Goal: Information Seeking & Learning: Learn about a topic

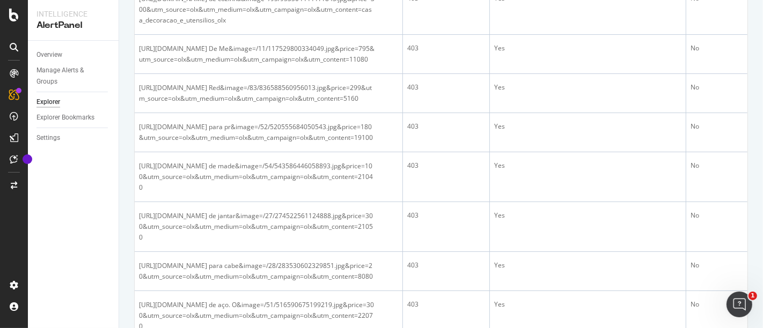
scroll to position [1370, 0]
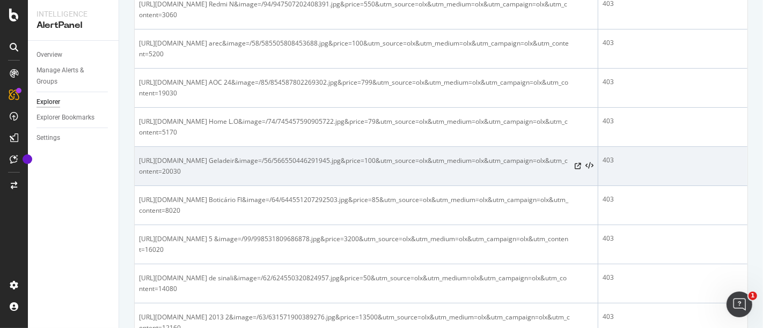
scroll to position [655, 0]
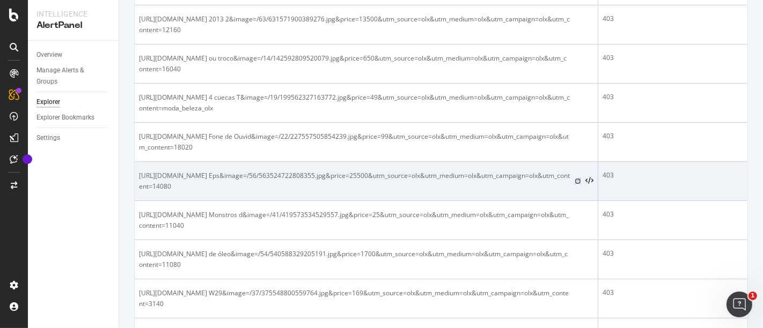
click at [574, 180] on icon at bounding box center [577, 181] width 6 height 6
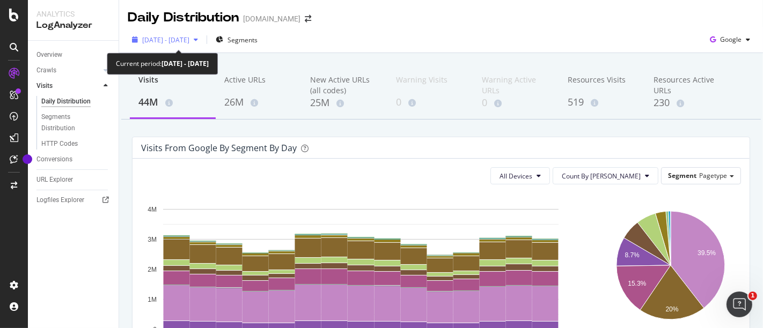
click at [202, 35] on div "2025 Aug. 20th - Sep. 3rd" at bounding box center [165, 40] width 75 height 16
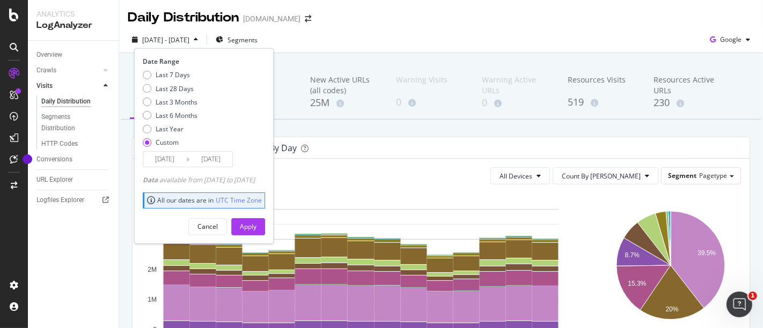
click at [173, 97] on div "Last 7 Days Last 28 Days Last 3 Months Last 6 Months Last Year Custom" at bounding box center [170, 110] width 55 height 81
click at [149, 91] on div "Last 28 Days" at bounding box center [147, 88] width 9 height 9
type input "2025/08/19"
type input "2025/09/15"
click at [265, 223] on button "Apply" at bounding box center [248, 226] width 34 height 17
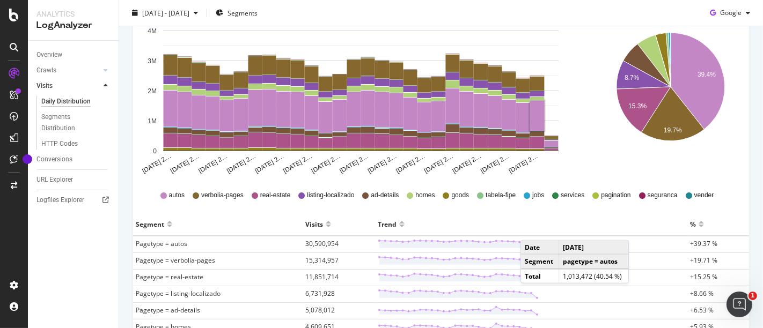
scroll to position [119, 0]
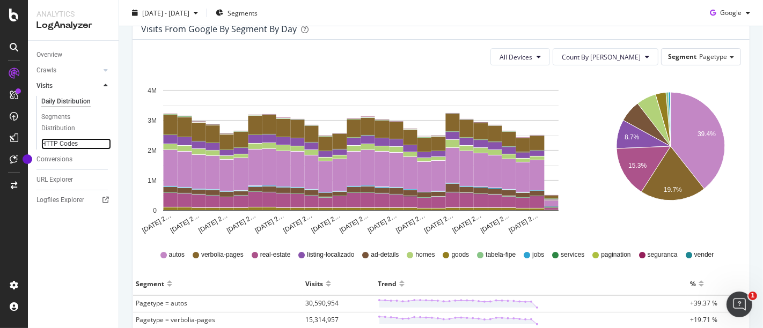
click at [81, 143] on link "HTTP Codes" at bounding box center [76, 143] width 70 height 11
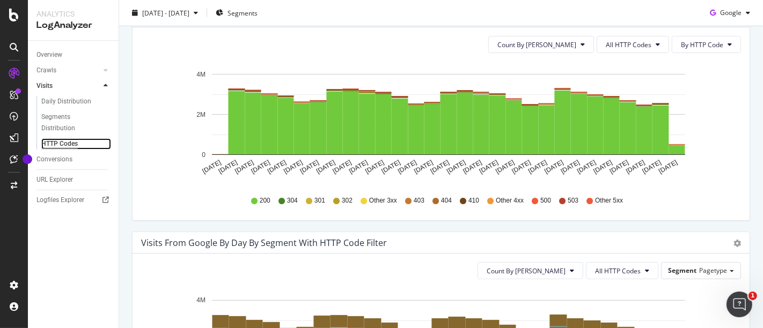
scroll to position [298, 0]
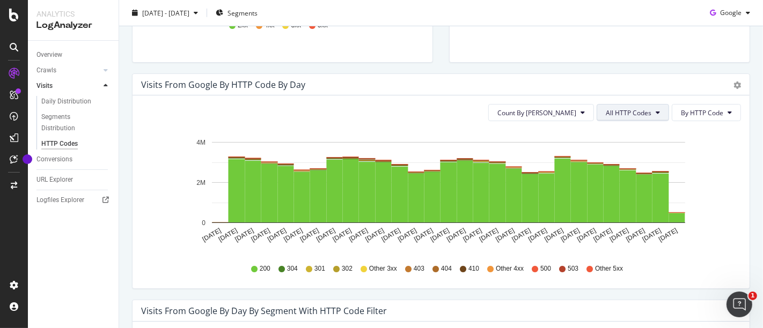
click at [635, 108] on span "All HTTP Codes" at bounding box center [628, 112] width 46 height 9
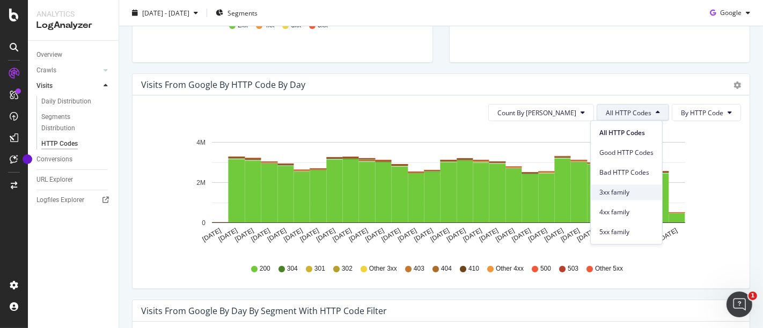
click at [628, 189] on span "3xx family" at bounding box center [626, 193] width 54 height 10
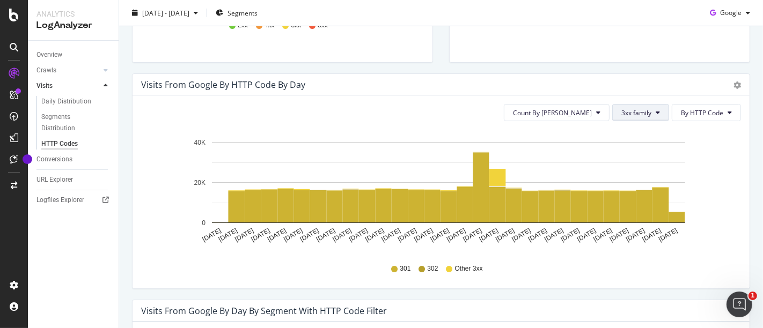
click at [653, 109] on button "3xx family" at bounding box center [640, 112] width 57 height 17
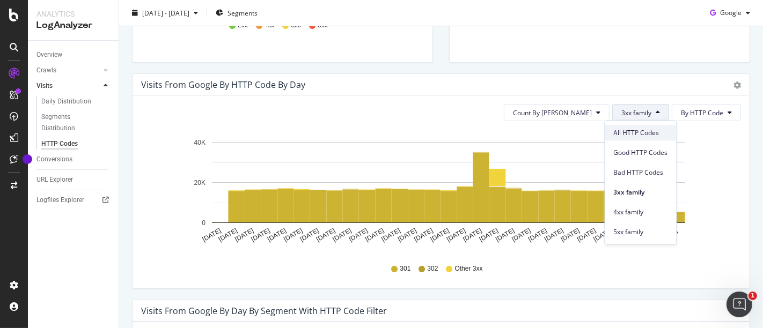
click at [647, 134] on span "All HTTP Codes" at bounding box center [640, 133] width 54 height 10
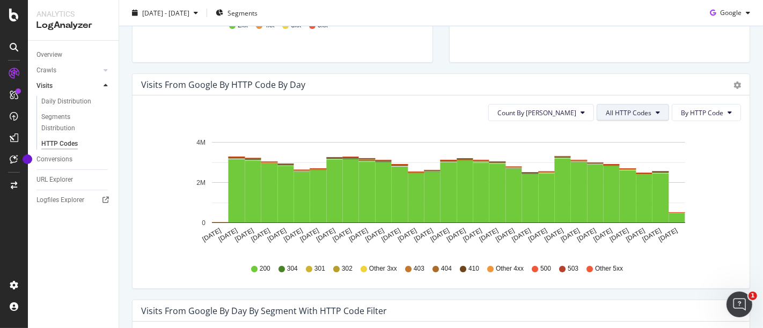
click at [637, 114] on span "All HTTP Codes" at bounding box center [628, 112] width 46 height 9
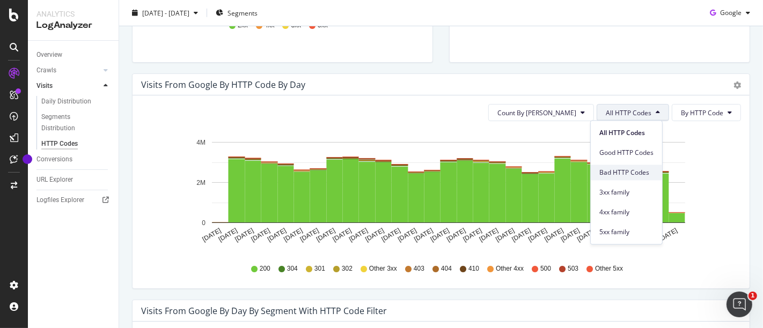
click at [634, 172] on span "Bad HTTP Codes" at bounding box center [626, 173] width 54 height 10
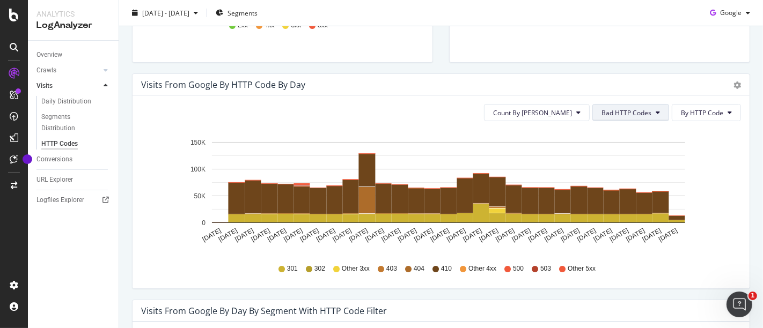
click at [655, 113] on icon at bounding box center [657, 112] width 4 height 6
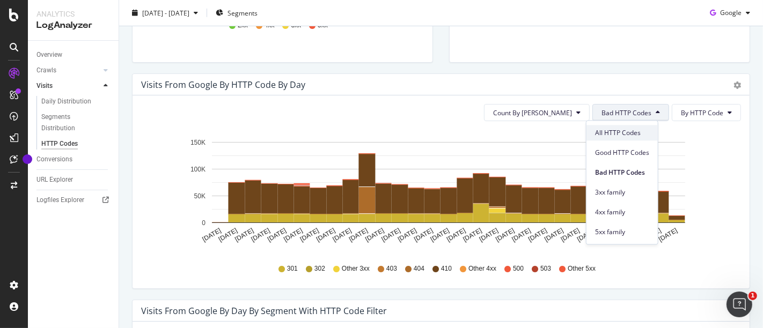
click at [631, 137] on span "All HTTP Codes" at bounding box center [622, 133] width 54 height 10
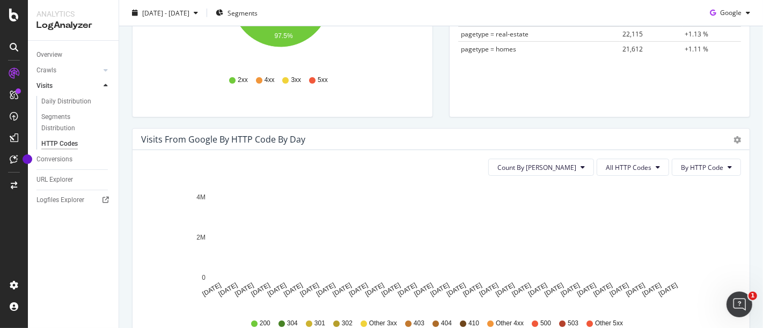
scroll to position [64, 0]
